Goal: Information Seeking & Learning: Learn about a topic

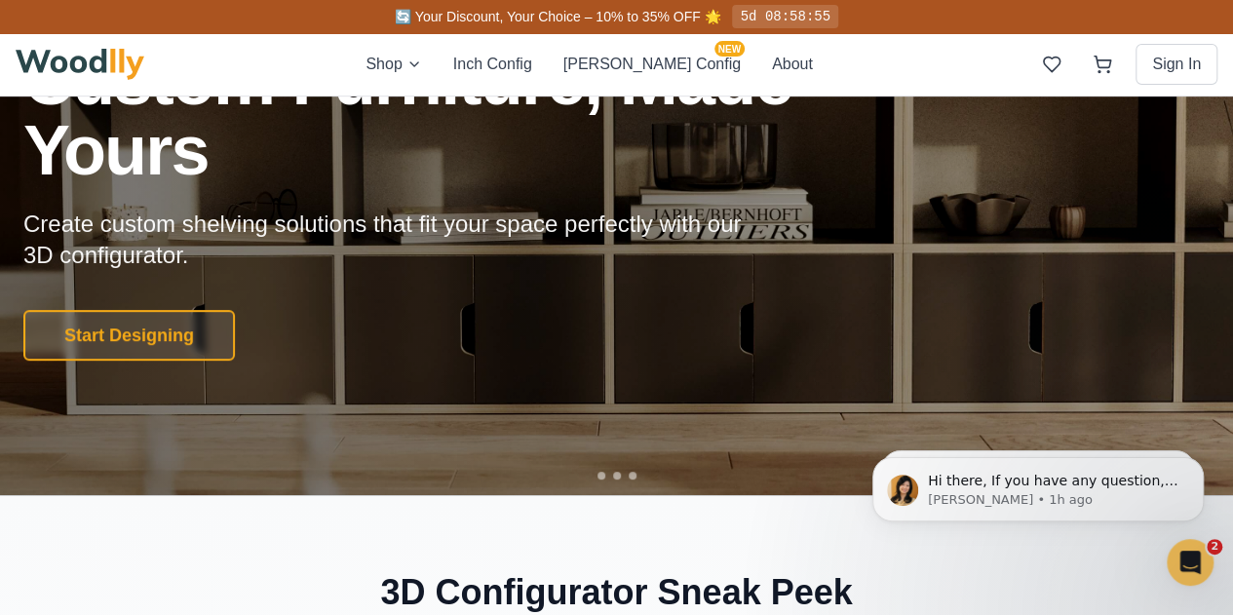
scroll to position [195, 0]
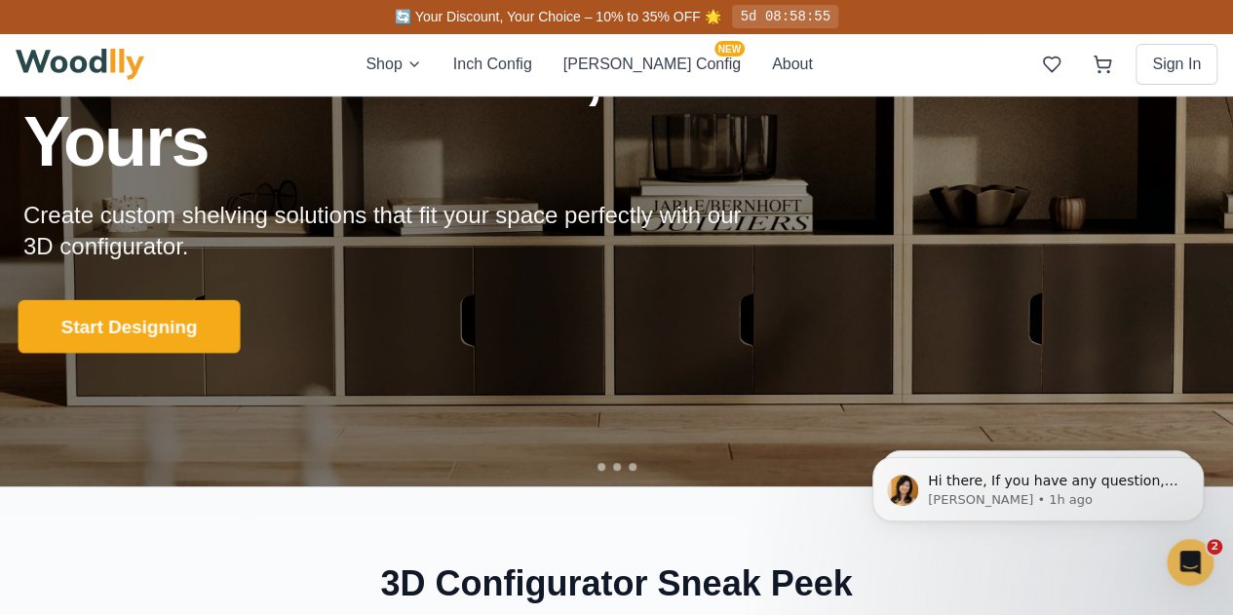
click at [139, 326] on button "Start Designing" at bounding box center [130, 327] width 222 height 54
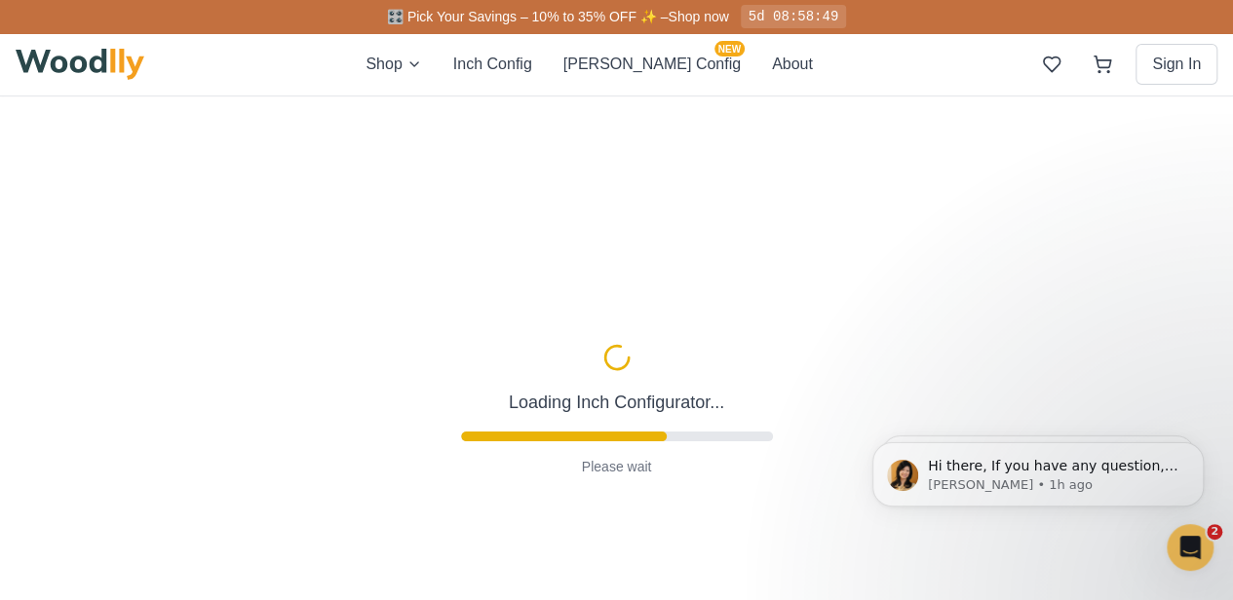
scroll to position [195, 0]
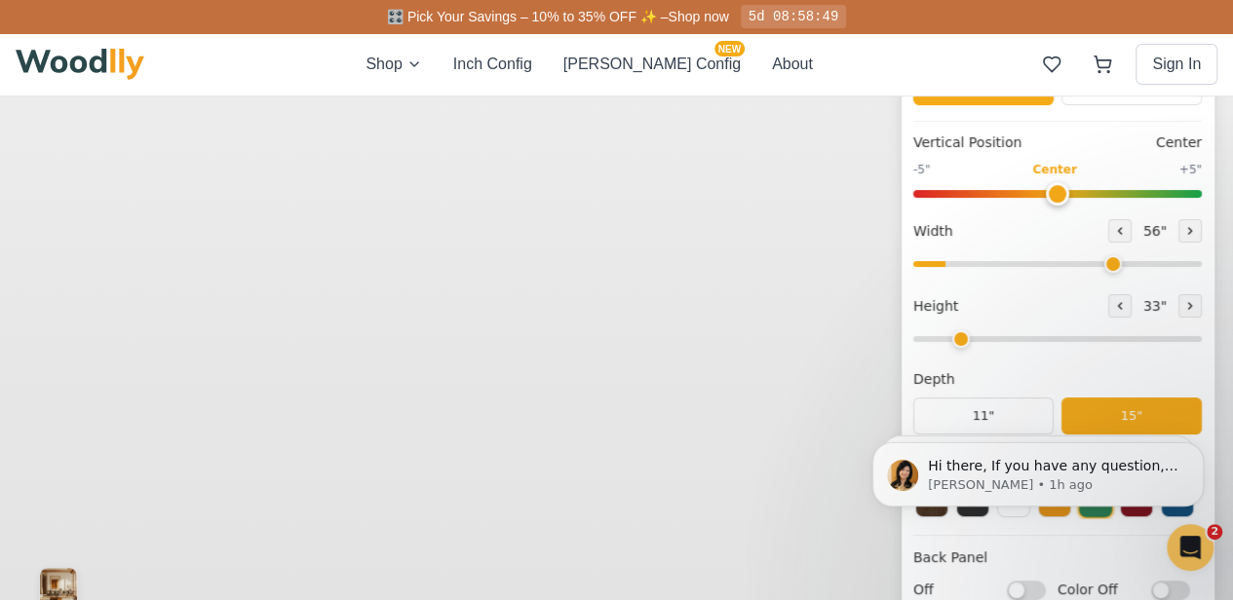
type input "56"
type input "2"
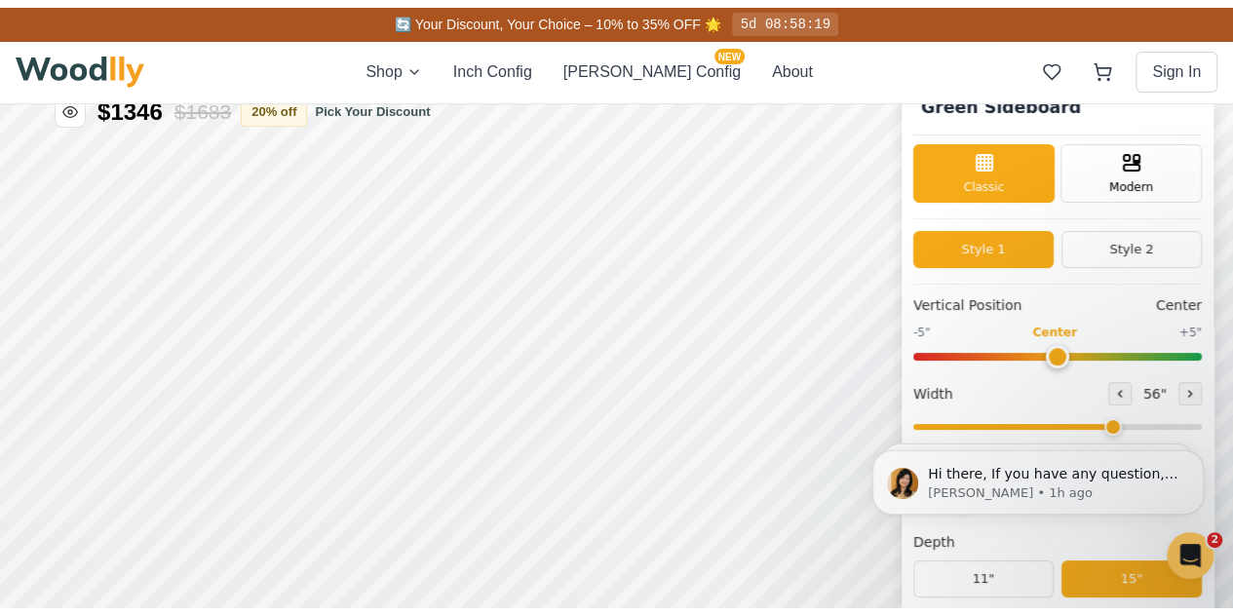
scroll to position [0, 0]
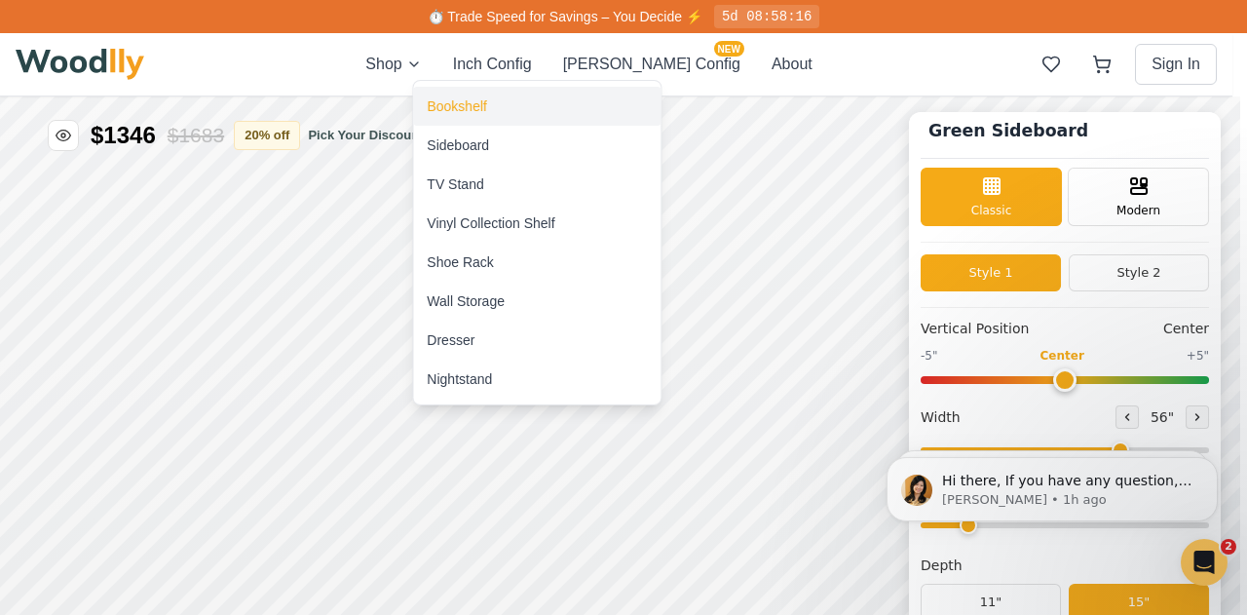
click at [450, 100] on div "Bookshelf" at bounding box center [456, 105] width 59 height 19
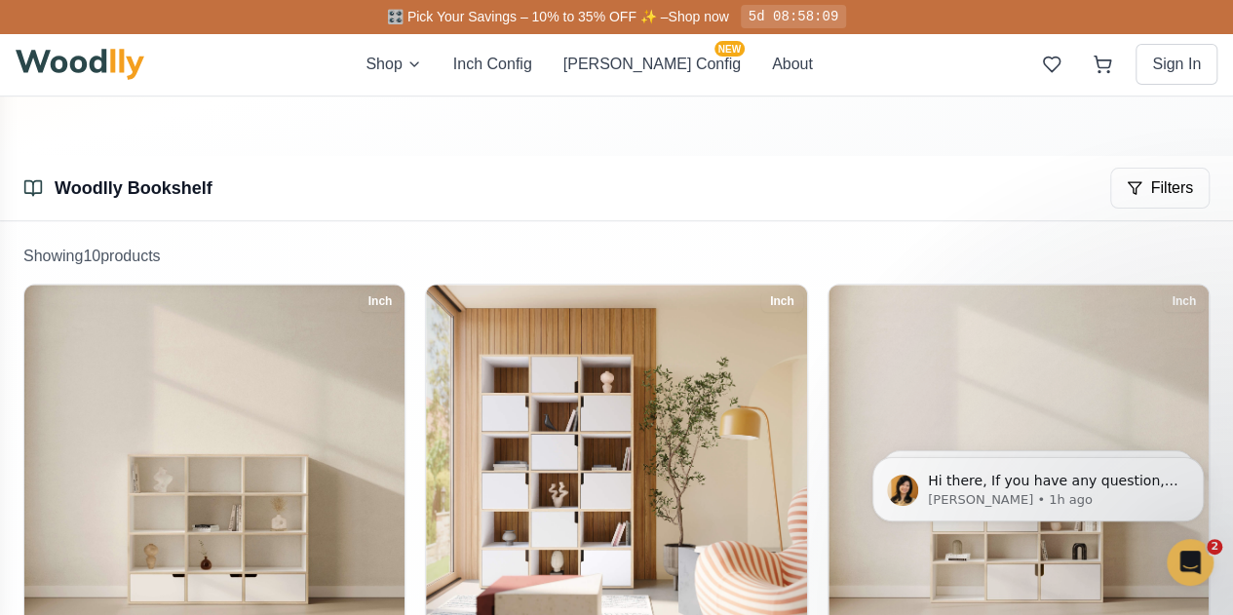
scroll to position [292, 0]
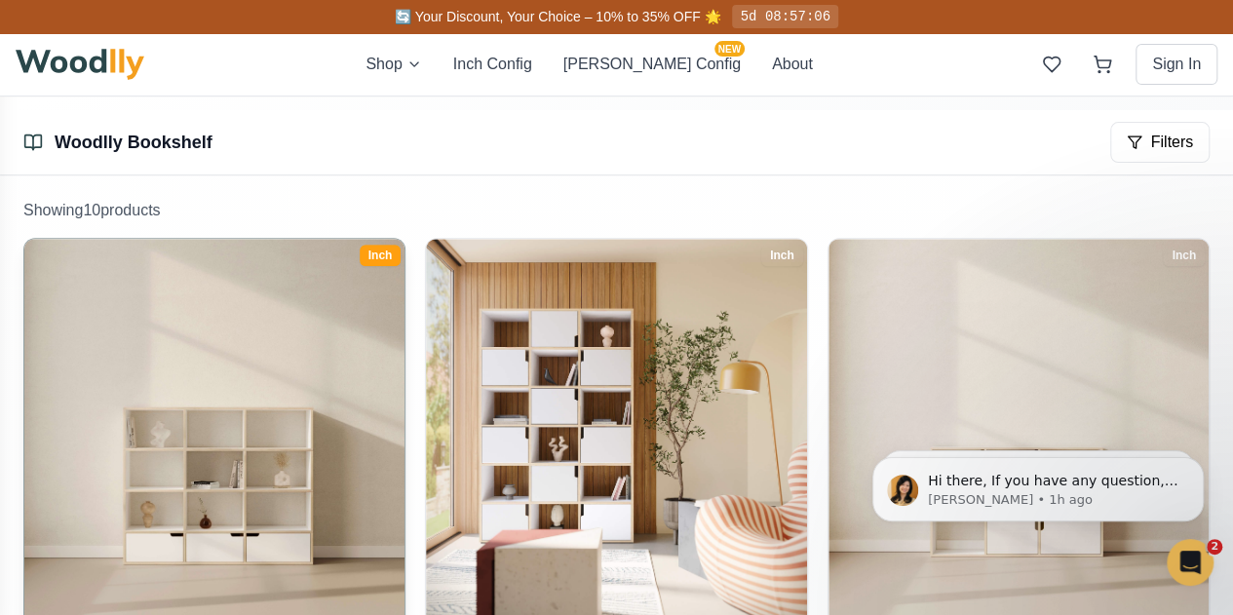
click at [100, 380] on img at bounding box center [215, 429] width 400 height 400
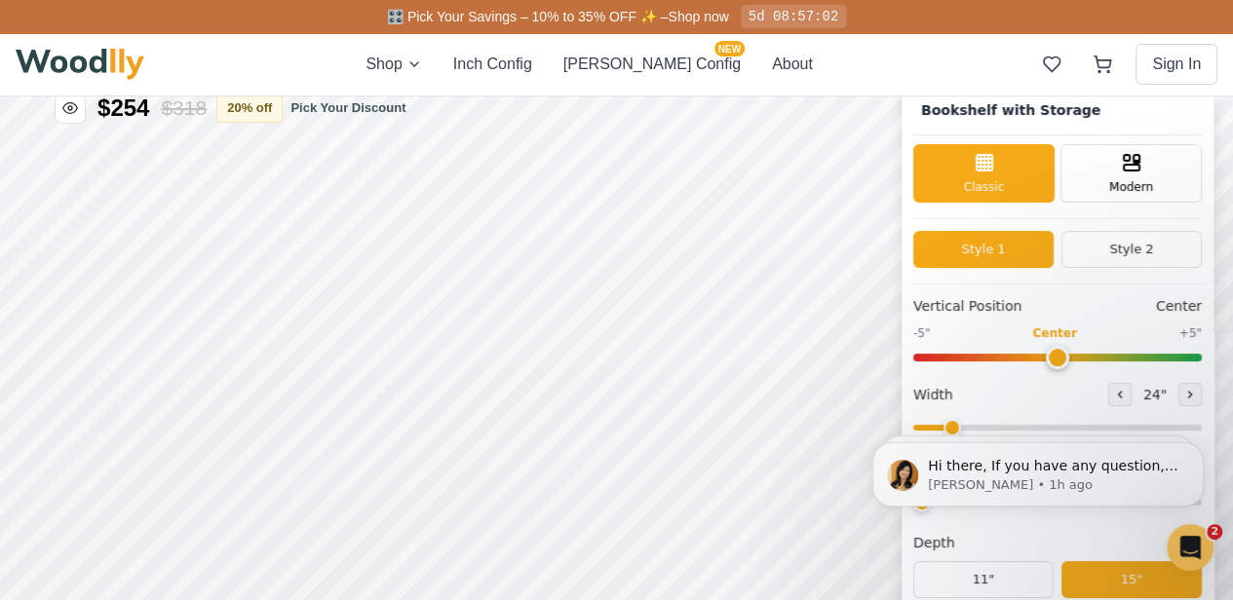
scroll to position [195, 0]
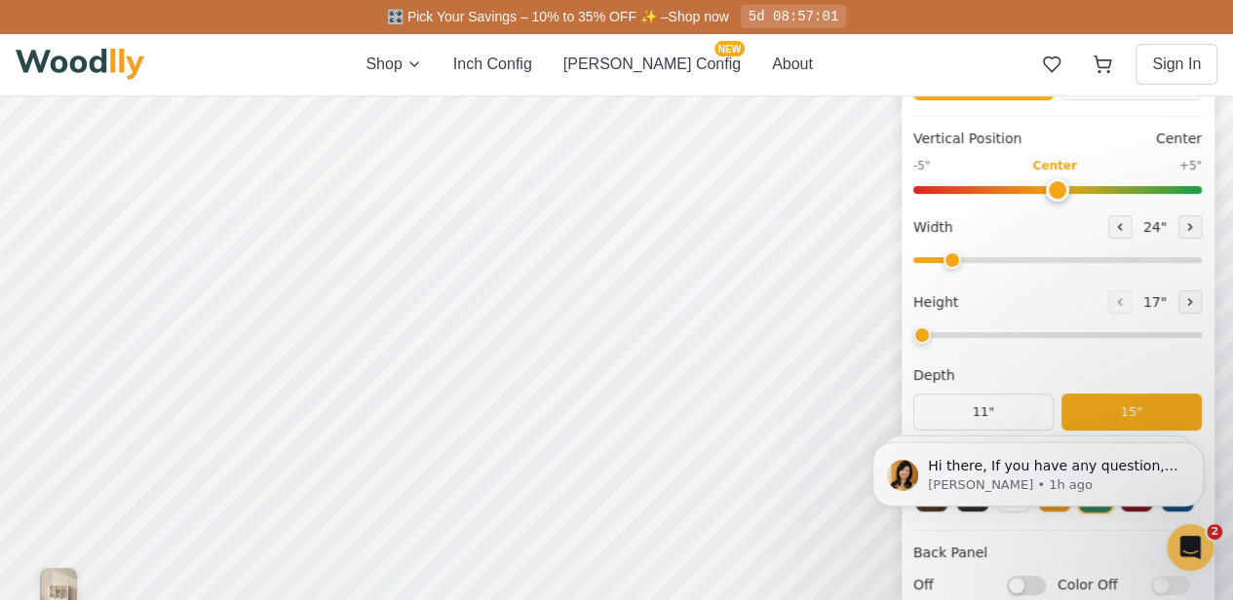
type input "57"
type input "4"
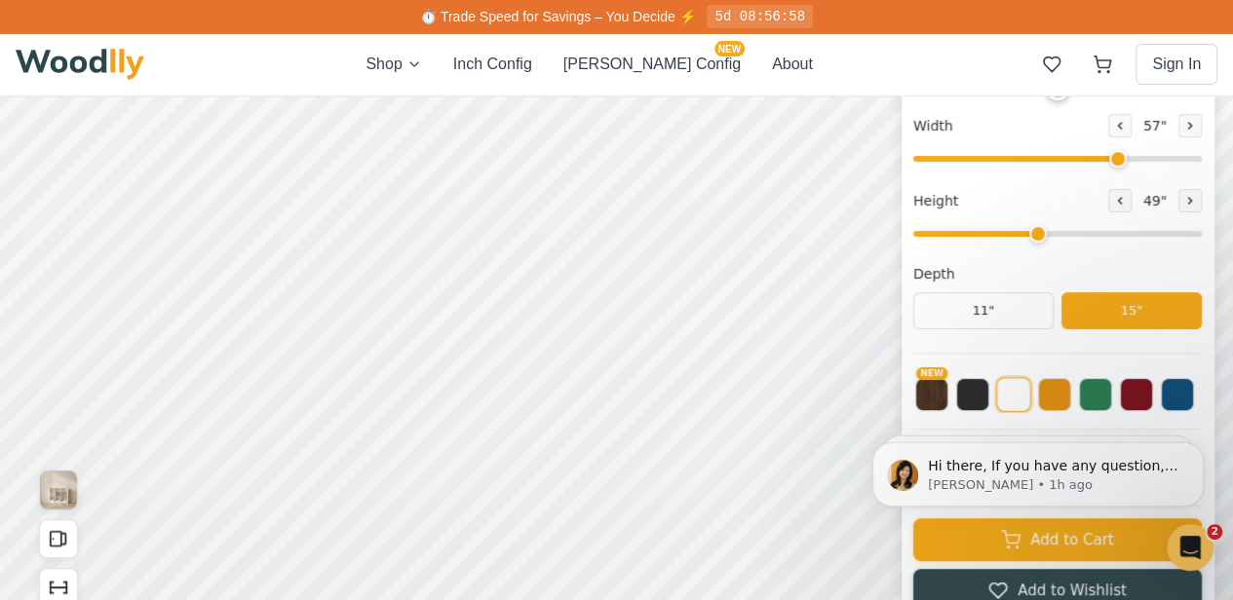
scroll to position [97, 0]
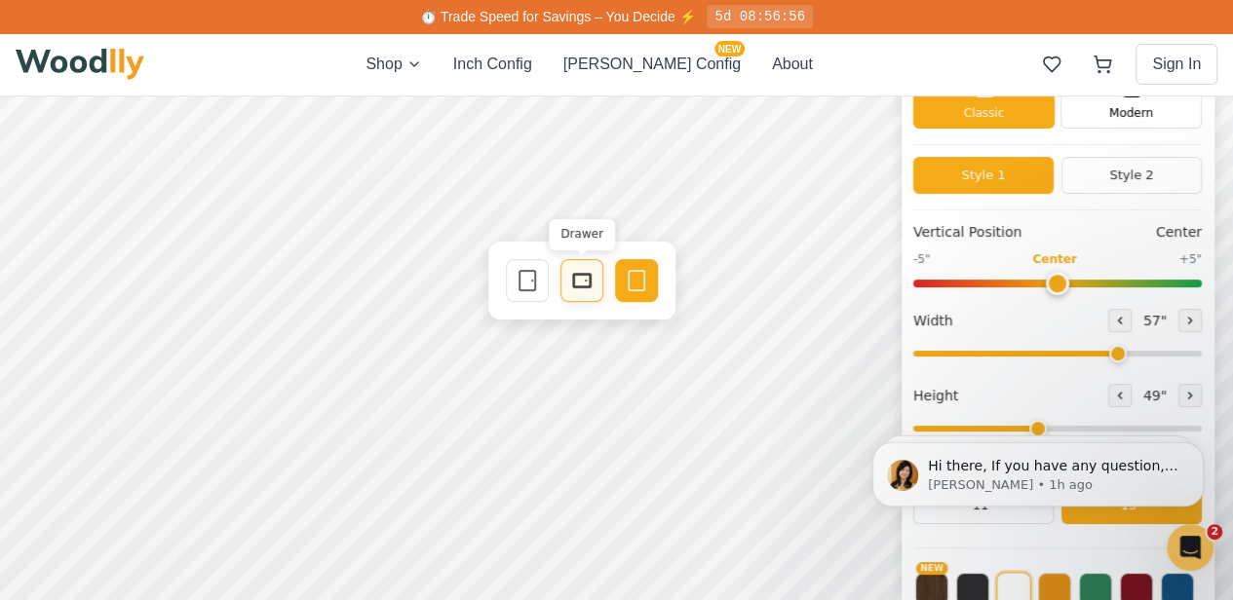
click at [570, 279] on icon at bounding box center [581, 280] width 23 height 23
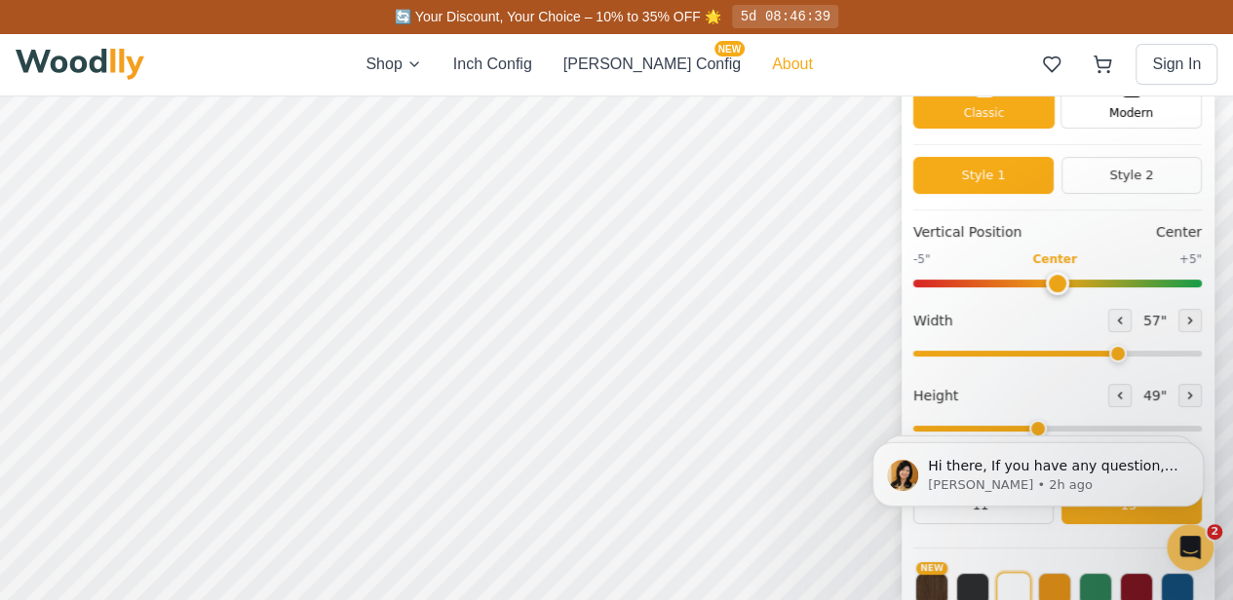
click at [772, 59] on button "About" at bounding box center [792, 64] width 41 height 23
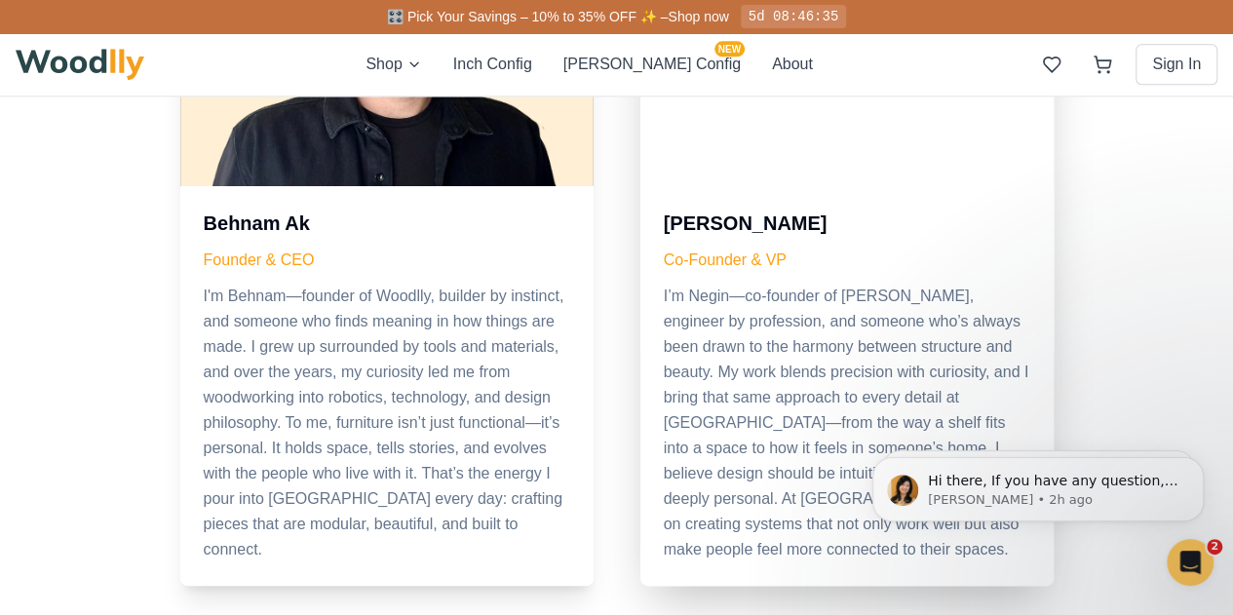
scroll to position [1072, 0]
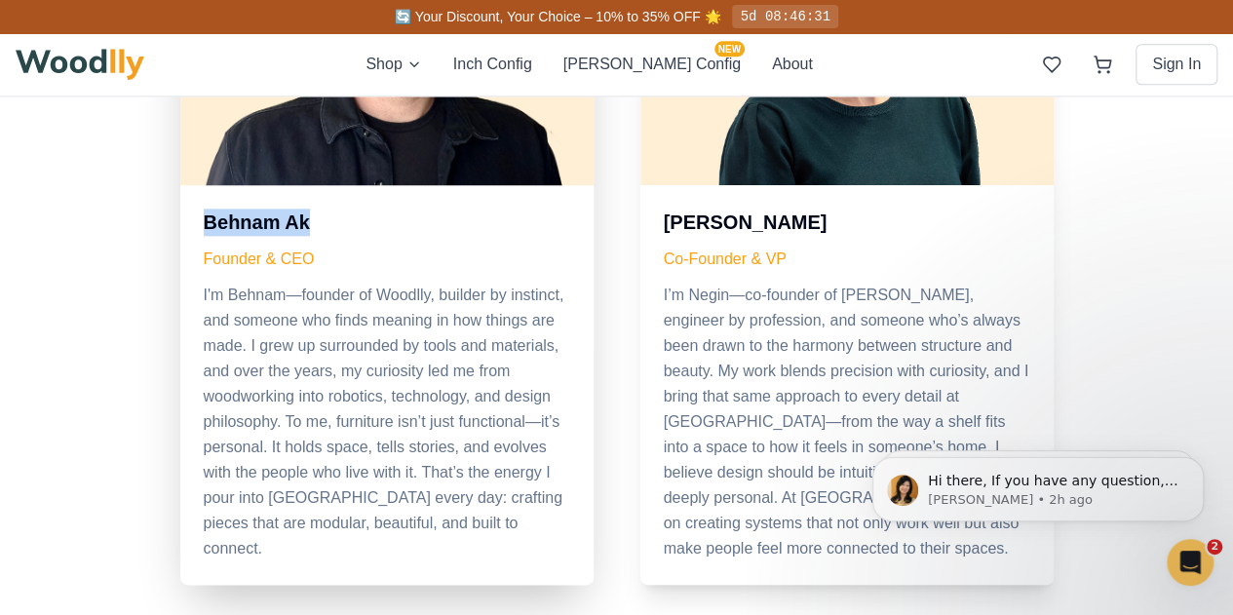
drag, startPoint x: 317, startPoint y: 229, endPoint x: 203, endPoint y: 217, distance: 114.6
click at [204, 217] on h3 "Behnam Ak" at bounding box center [387, 222] width 366 height 27
copy h3 "Behnam Ak"
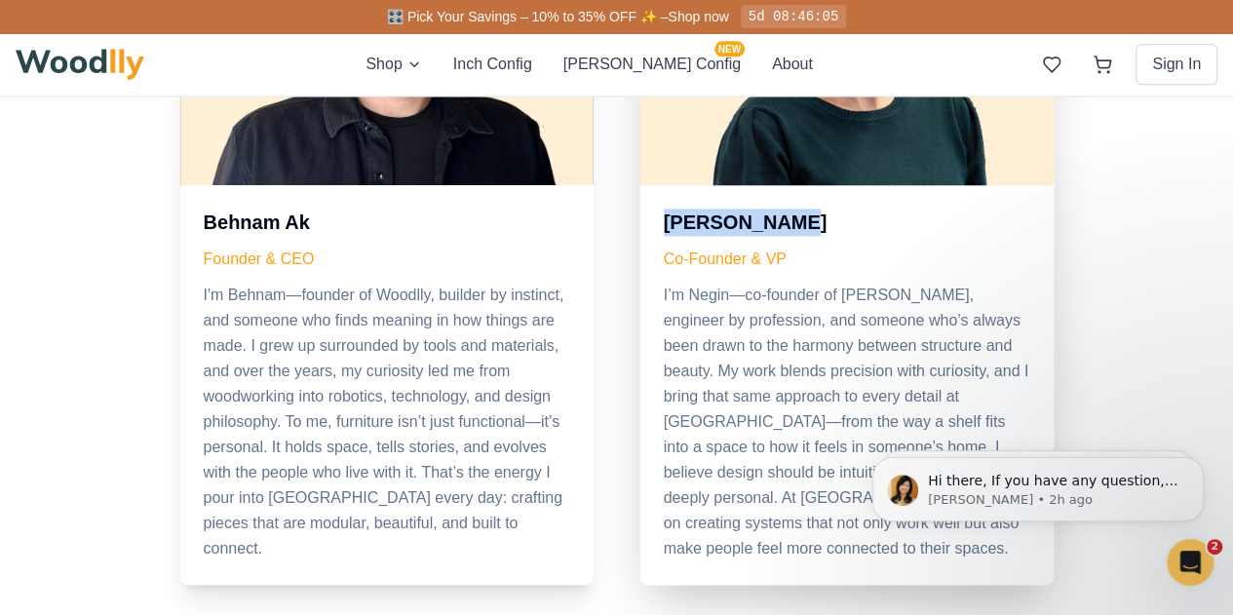
drag, startPoint x: 770, startPoint y: 223, endPoint x: 667, endPoint y: 212, distance: 103.9
click at [667, 212] on h3 "[PERSON_NAME]" at bounding box center [847, 222] width 366 height 27
copy h3 "[PERSON_NAME]"
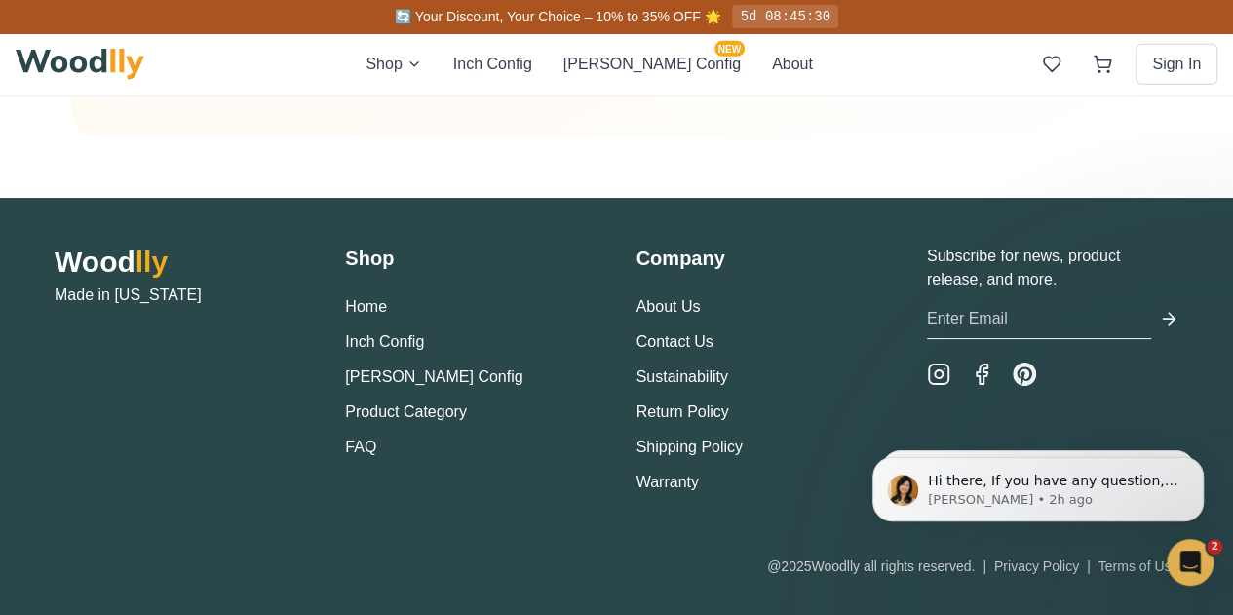
scroll to position [6733, 0]
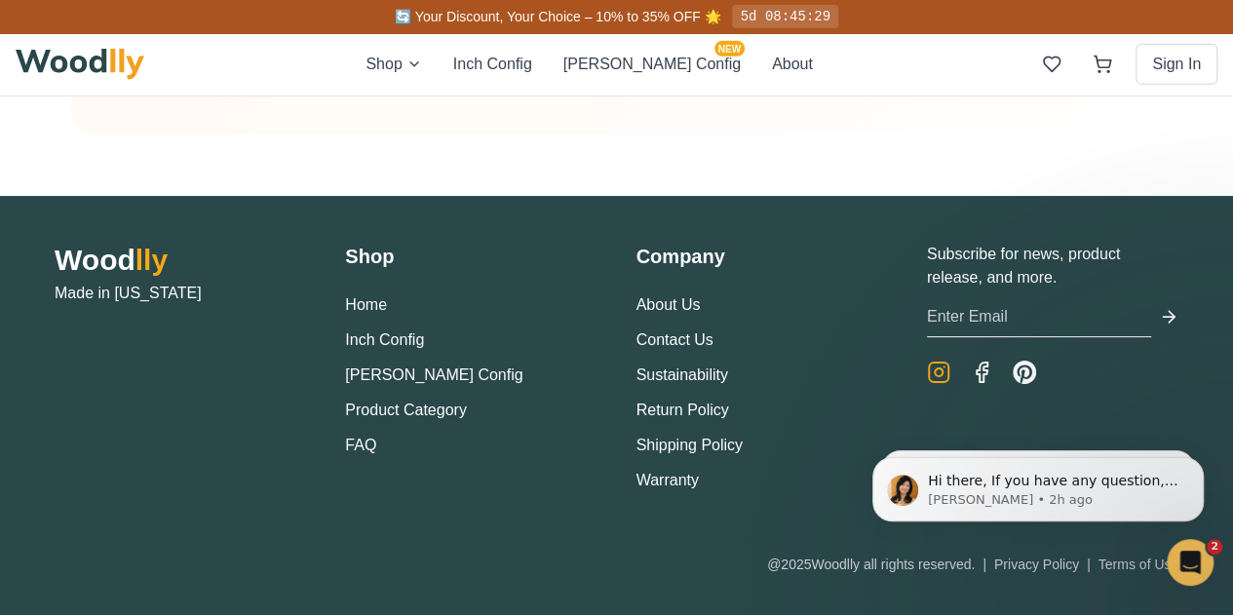
click at [938, 361] on icon "Instagram" at bounding box center [938, 372] width 23 height 23
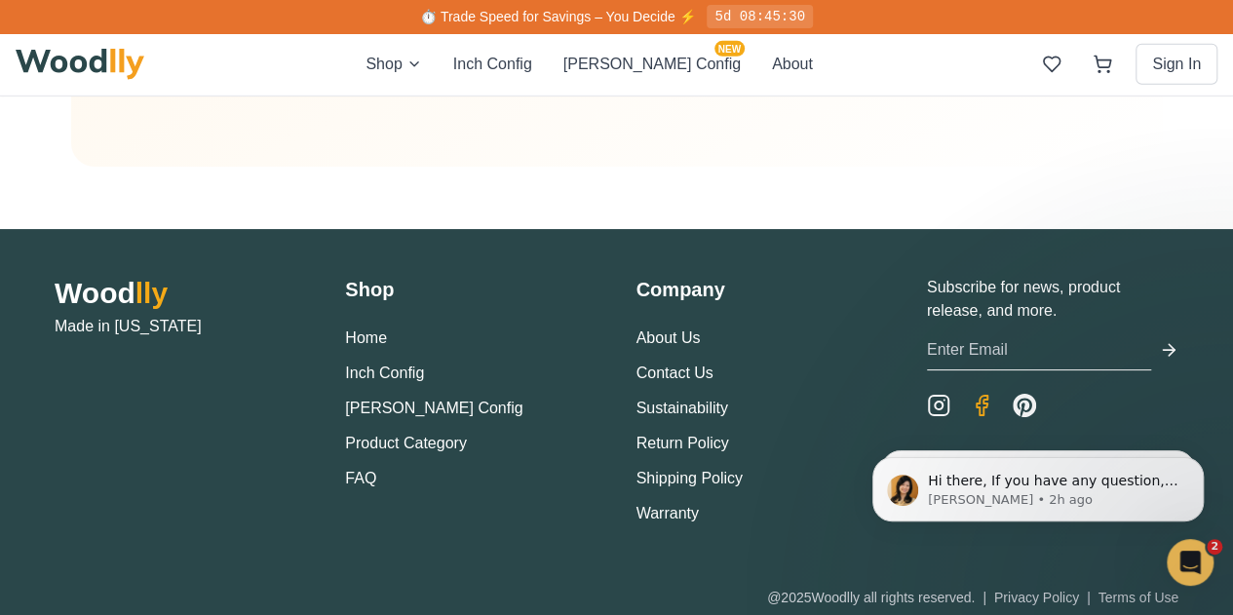
click at [985, 395] on icon "Facebook" at bounding box center [981, 405] width 23 height 23
click at [1022, 399] on icon "Pinterest" at bounding box center [1024, 405] width 23 height 23
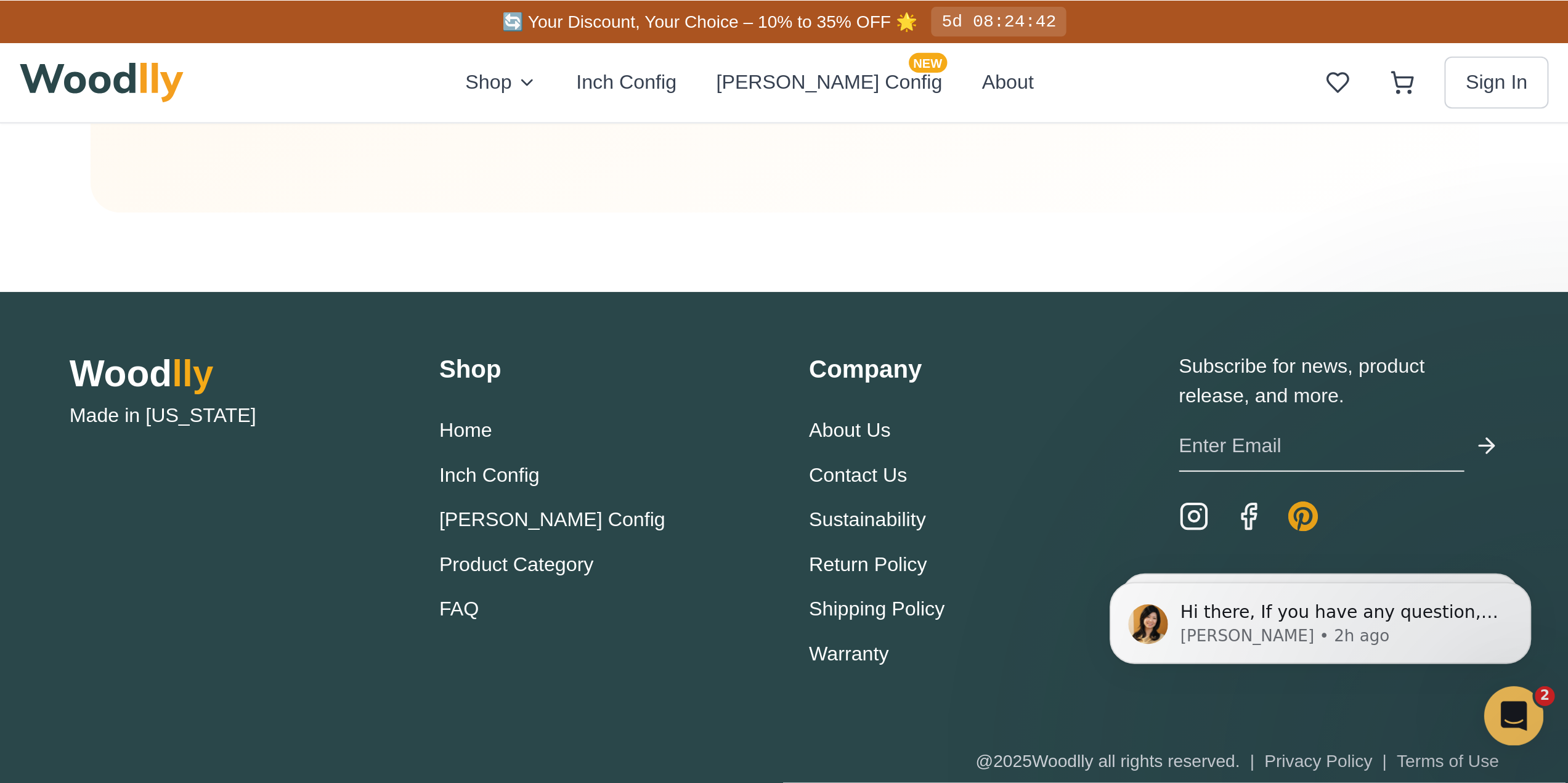
scroll to position [3840, 0]
